Goal: Task Accomplishment & Management: Use online tool/utility

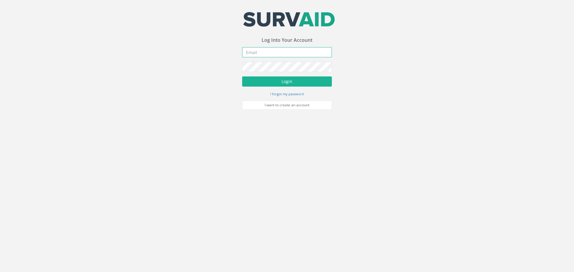
type input "[EMAIL_ADDRESS][DOMAIN_NAME]"
click at [309, 73] on form "[EMAIL_ADDRESS][DOMAIN_NAME] Incorrect Username or Password There was an error …" at bounding box center [287, 78] width 90 height 62
click at [309, 87] on form "[EMAIL_ADDRESS][DOMAIN_NAME] Incorrect Username or Password There was an error …" at bounding box center [287, 78] width 90 height 62
click at [311, 82] on button "Login" at bounding box center [287, 82] width 90 height 10
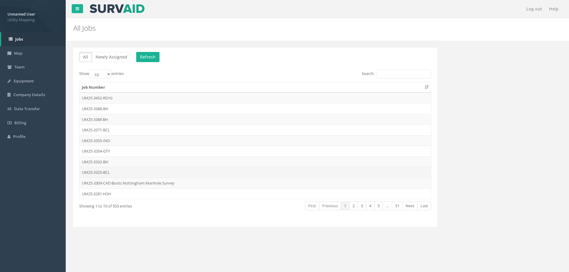
click at [115, 170] on td "UM25-3325-BCL" at bounding box center [256, 172] width 352 height 11
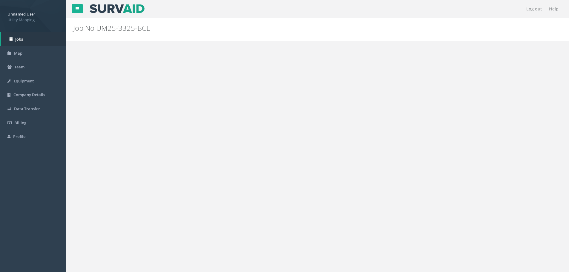
click at [115, 170] on div "Log out Help Job No UM25-3325-BCL PGMs for Job UM25-3325-BCL × There was an err…" at bounding box center [318, 179] width 504 height 359
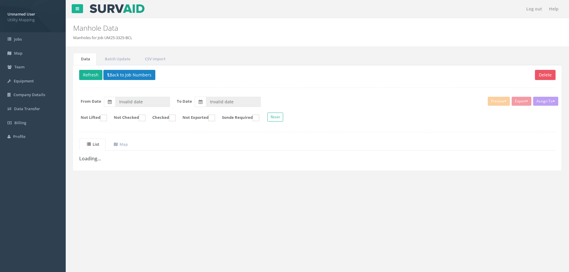
type input "[DATE]"
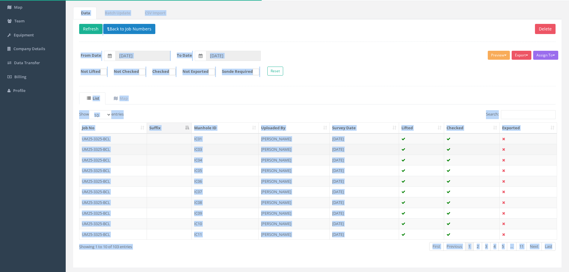
scroll to position [61, 0]
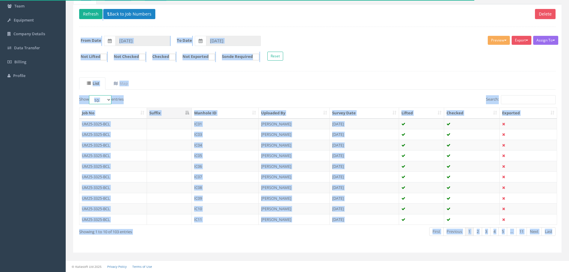
click at [100, 96] on select "10 25 50 100" at bounding box center [100, 99] width 22 height 9
select select "100"
click at [90, 95] on select "10 25 50 100" at bounding box center [100, 99] width 22 height 9
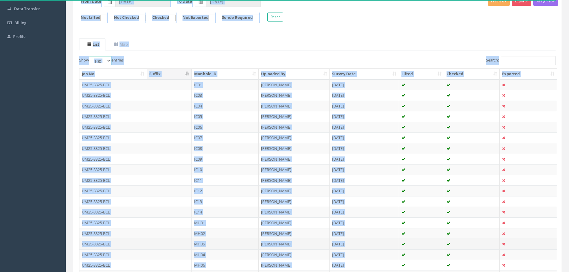
scroll to position [1, 0]
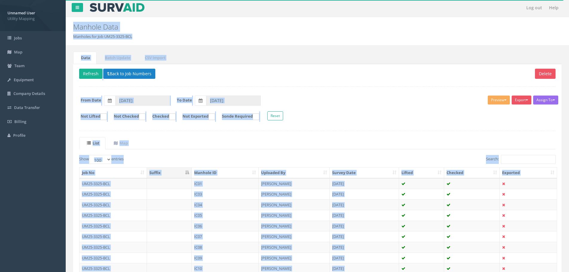
click at [253, 173] on th "Manhole ID" at bounding box center [225, 173] width 67 height 11
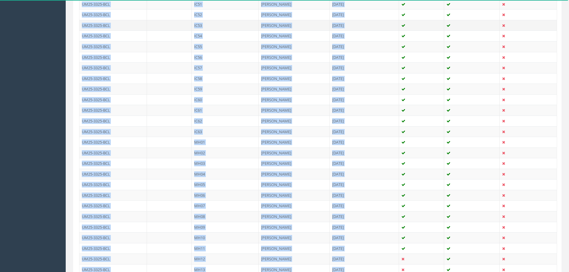
scroll to position [689, 0]
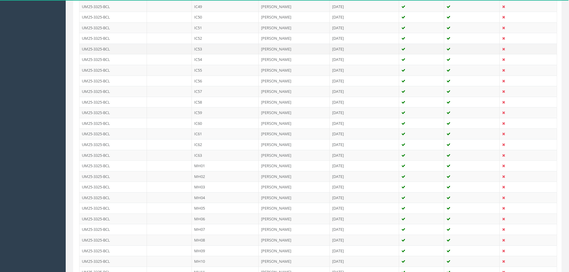
click at [207, 46] on td "IC53" at bounding box center [225, 49] width 67 height 11
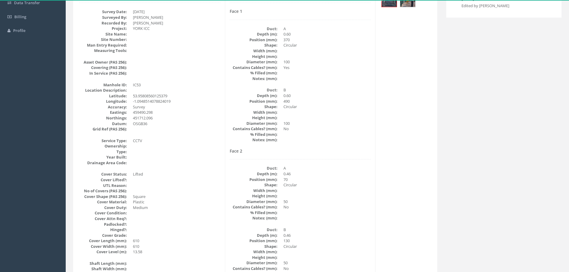
scroll to position [149, 0]
